Goal: Task Accomplishment & Management: Use online tool/utility

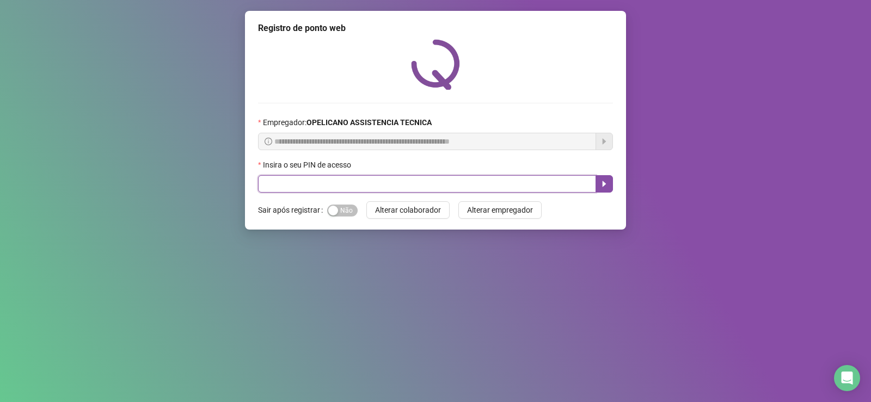
click at [281, 189] on input "text" at bounding box center [427, 183] width 338 height 17
type input "*****"
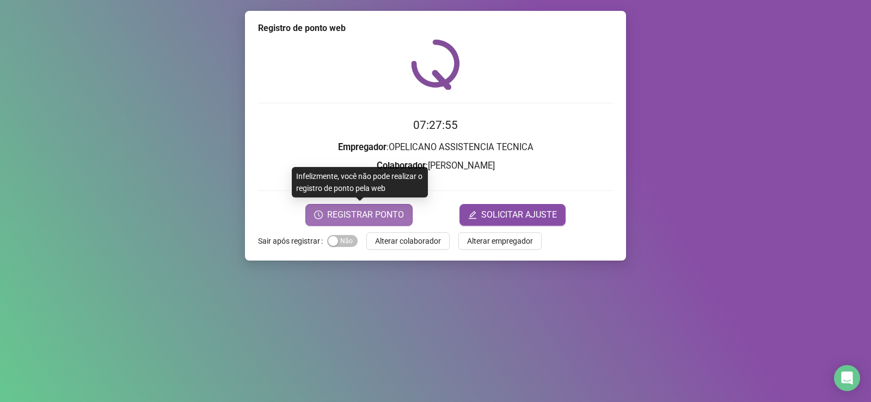
click at [390, 219] on span "REGISTRAR PONTO" at bounding box center [365, 215] width 77 height 13
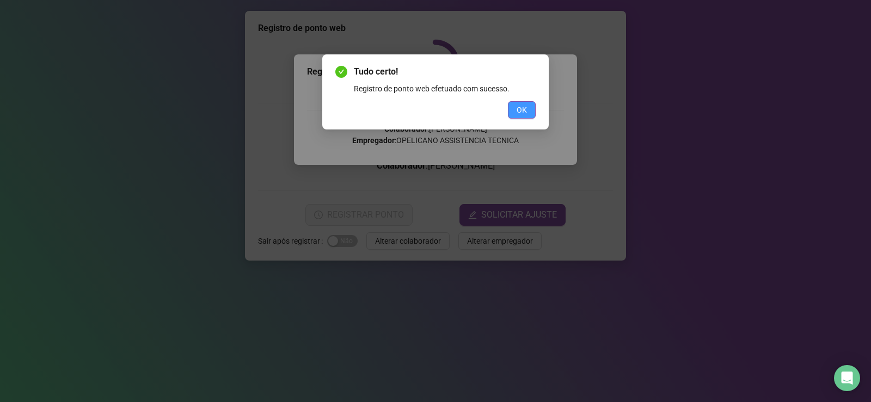
click at [533, 112] on button "OK" at bounding box center [522, 109] width 28 height 17
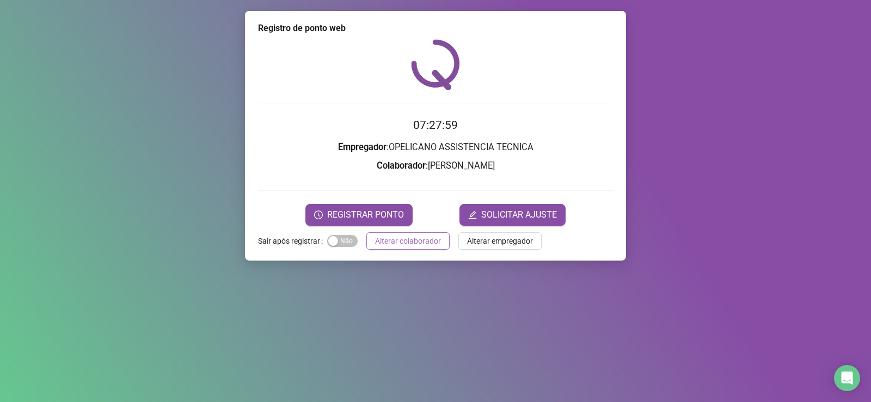
click at [428, 247] on span "Alterar colaborador" at bounding box center [408, 241] width 66 height 12
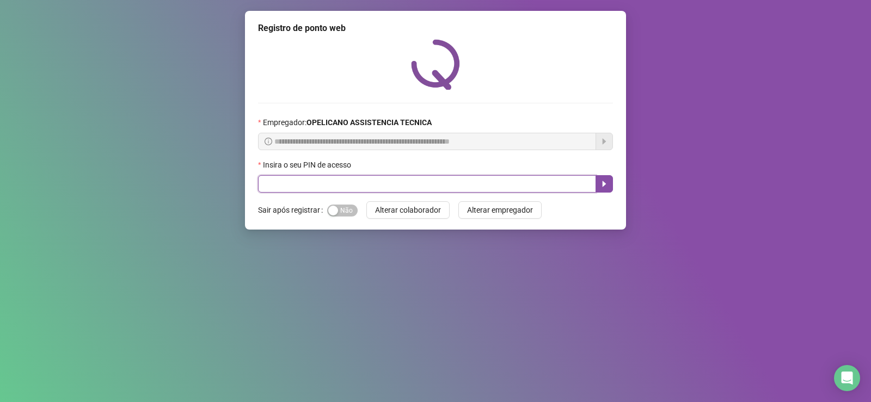
click at [299, 181] on input "text" at bounding box center [427, 183] width 338 height 17
type input "*****"
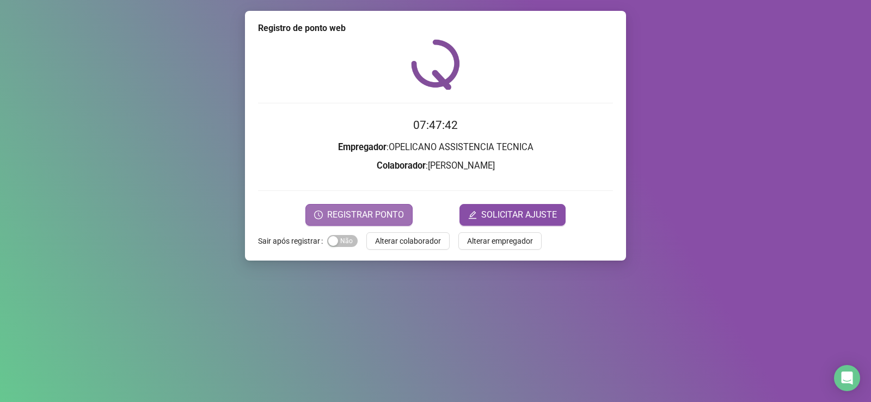
click at [396, 217] on span "REGISTRAR PONTO" at bounding box center [365, 215] width 77 height 13
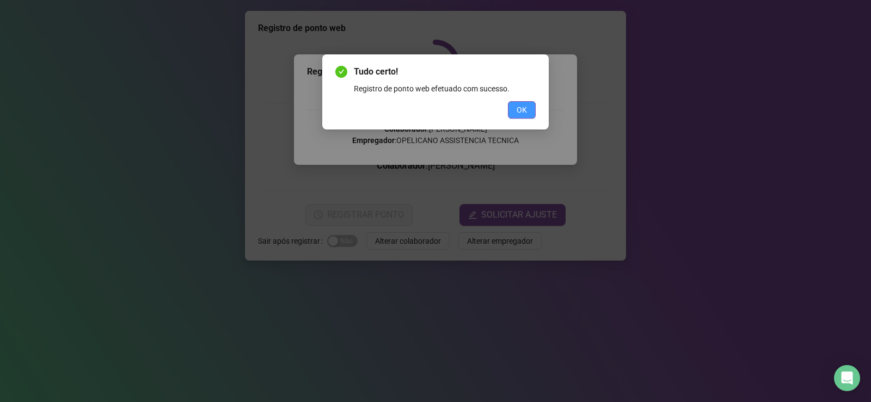
click at [519, 111] on span "OK" at bounding box center [522, 110] width 10 height 12
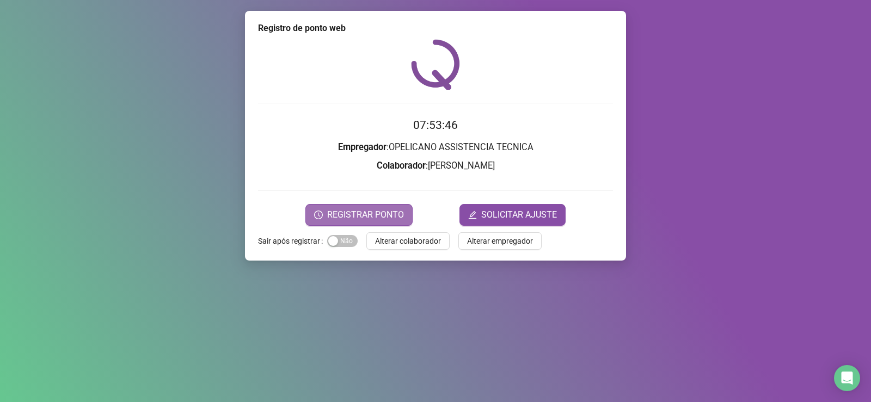
click at [388, 217] on span "REGISTRAR PONTO" at bounding box center [365, 215] width 77 height 13
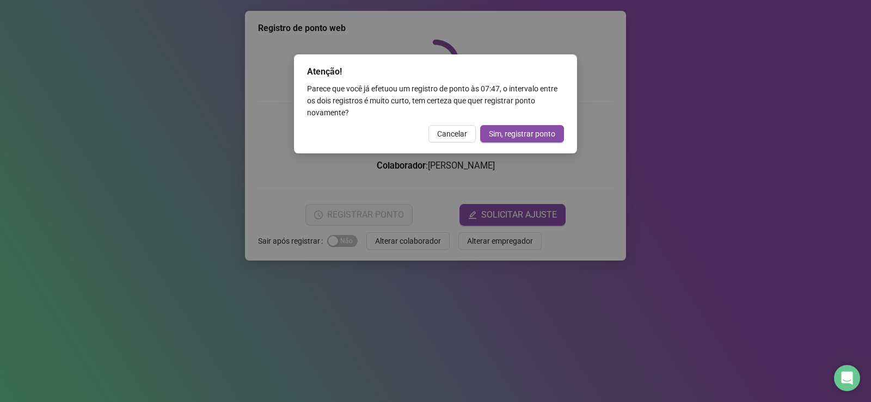
click at [438, 133] on button "Cancelar" at bounding box center [451, 133] width 47 height 17
